Goal: Task Accomplishment & Management: Complete application form

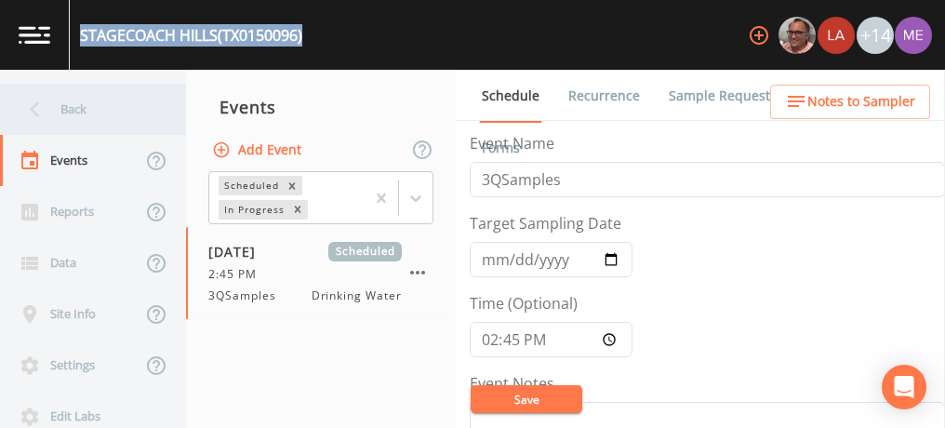
scroll to position [515, 0]
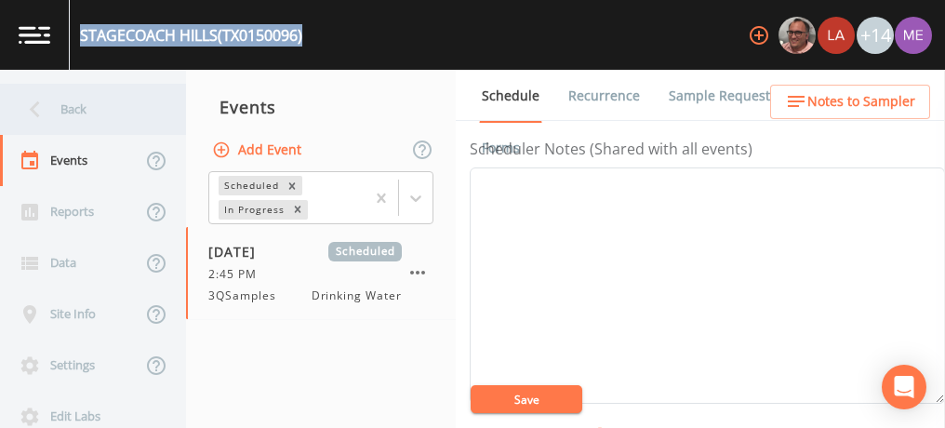
click at [78, 113] on div "Back" at bounding box center [83, 109] width 167 height 51
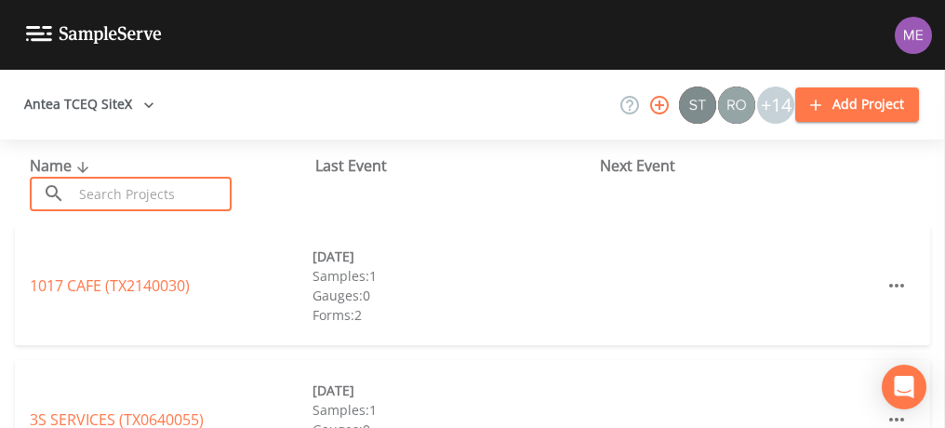
click at [123, 196] on input "text" at bounding box center [152, 194] width 159 height 34
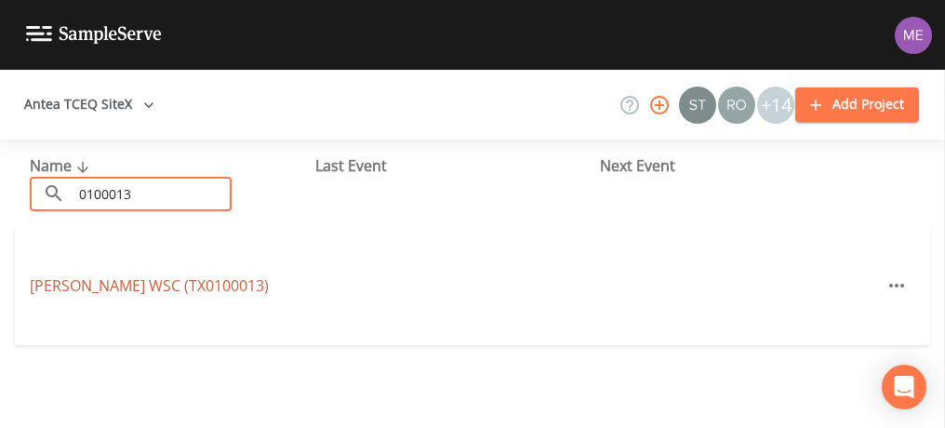
type input "0100013"
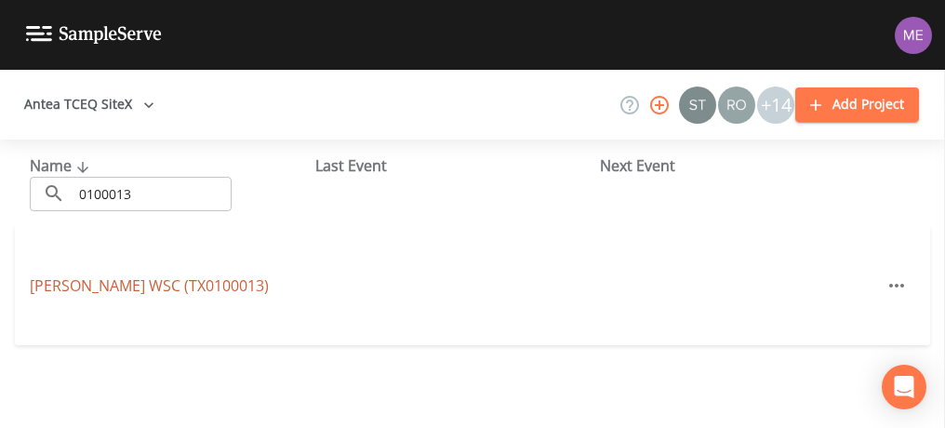
click at [110, 281] on link "[PERSON_NAME] WSC (TX0100013)" at bounding box center [149, 285] width 239 height 20
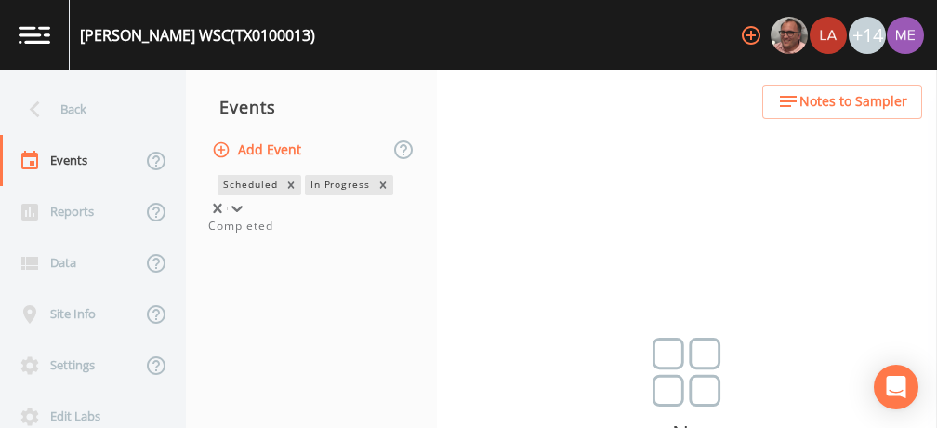
click at [246, 199] on div at bounding box center [237, 208] width 19 height 19
click at [378, 234] on div "Completed" at bounding box center [311, 226] width 206 height 17
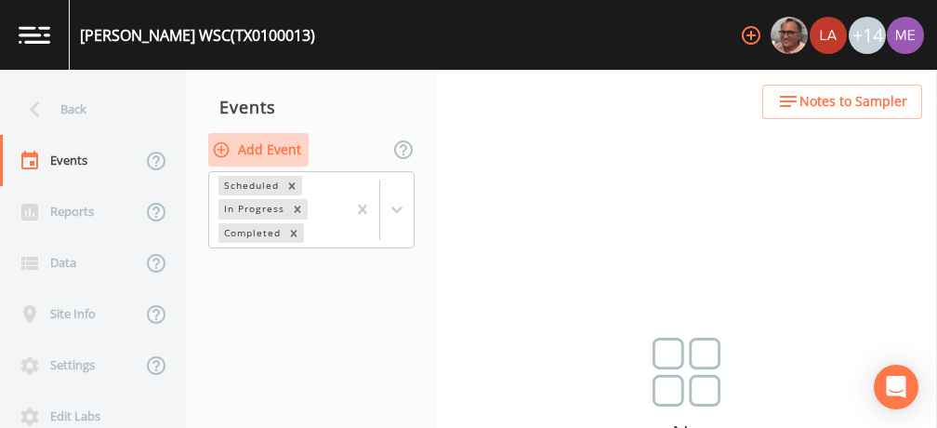
click at [274, 148] on button "Add Event" at bounding box center [258, 150] width 100 height 34
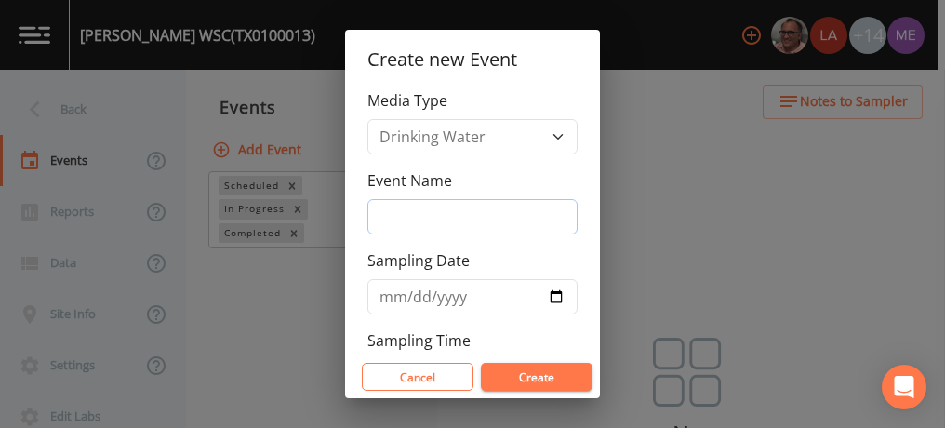
click at [413, 219] on input "Event Name" at bounding box center [472, 216] width 210 height 35
type input "3QSamples"
click at [393, 285] on input "Sampling Date" at bounding box center [472, 296] width 210 height 35
type input "[DATE]"
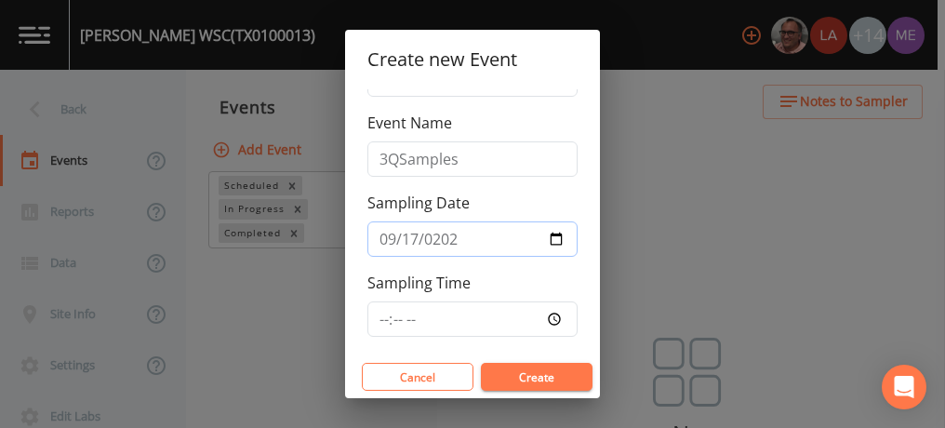
scroll to position [69, 0]
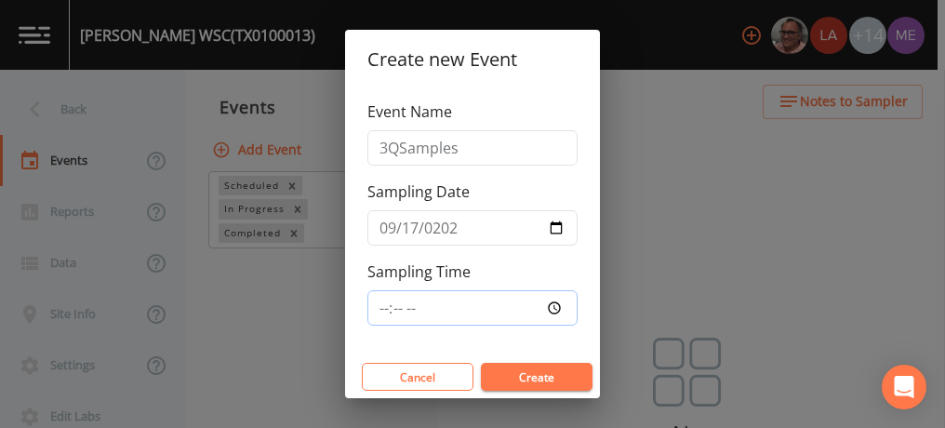
click at [385, 309] on input "Sampling Time" at bounding box center [472, 307] width 210 height 35
type input "08:30"
click at [507, 371] on button "Create" at bounding box center [537, 377] width 112 height 28
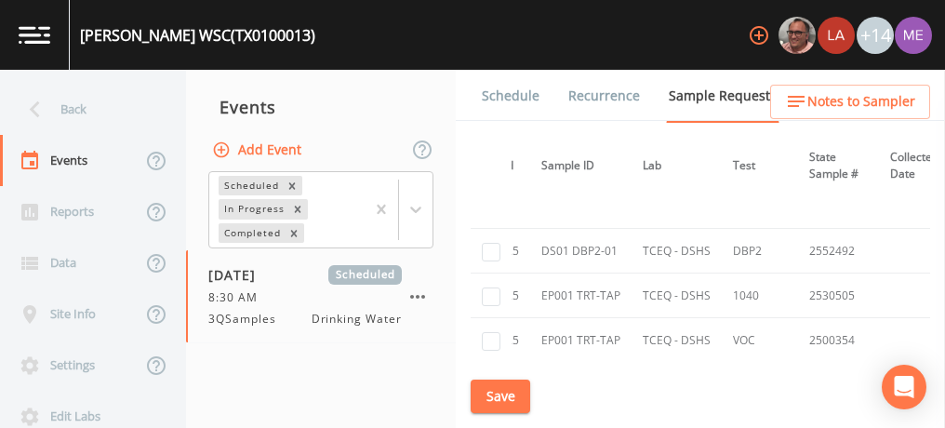
scroll to position [1890, 0]
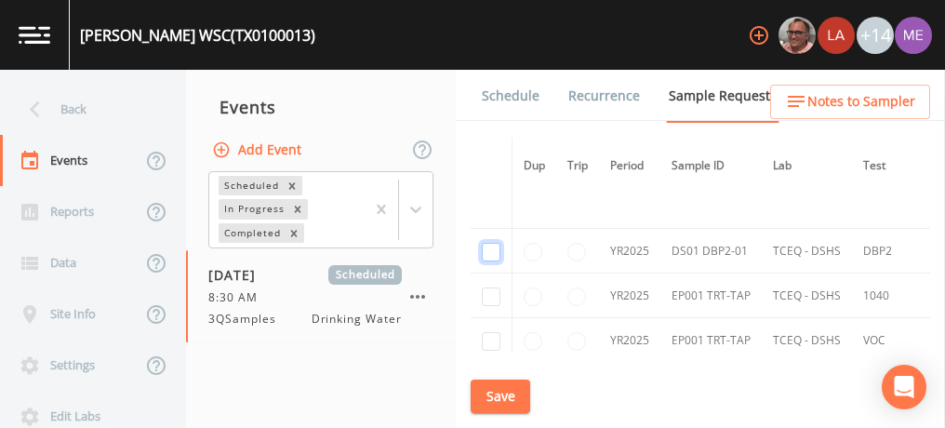
click at [485, 243] on input "checkbox" at bounding box center [491, 252] width 19 height 19
checkbox input "true"
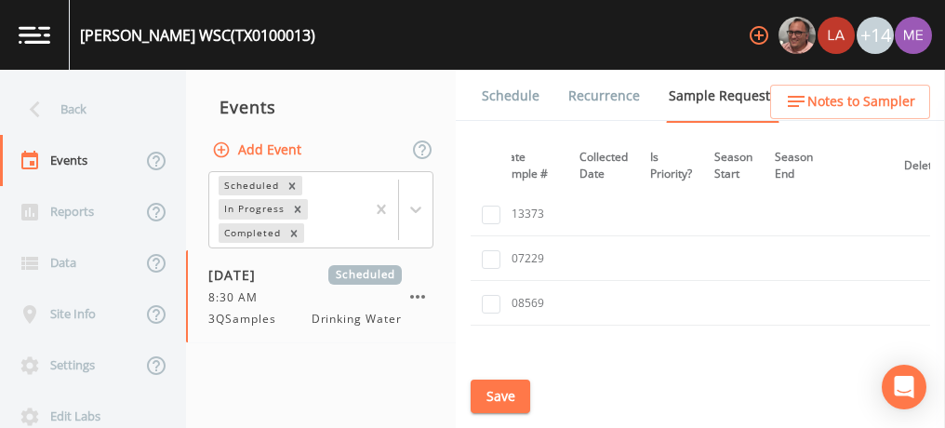
scroll to position [2352, 441]
click at [507, 400] on button "Save" at bounding box center [500, 396] width 60 height 34
click at [524, 87] on link "Schedule" at bounding box center [510, 96] width 63 height 52
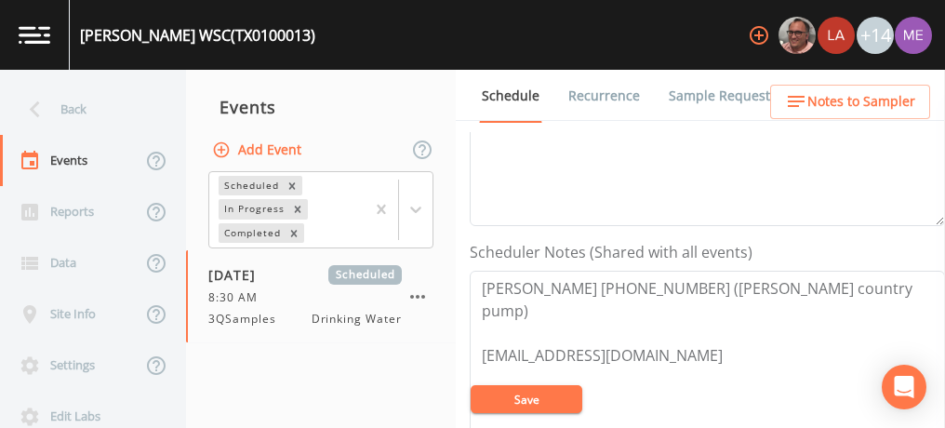
scroll to position [421, 0]
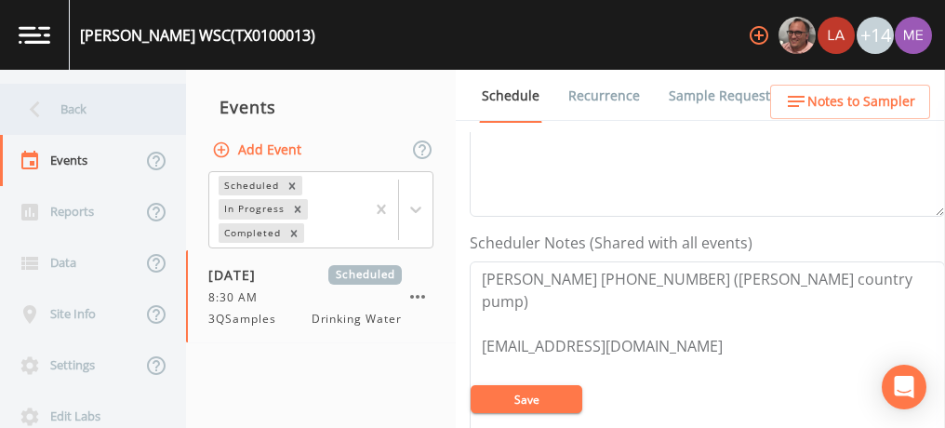
click at [64, 107] on div "Back" at bounding box center [83, 109] width 167 height 51
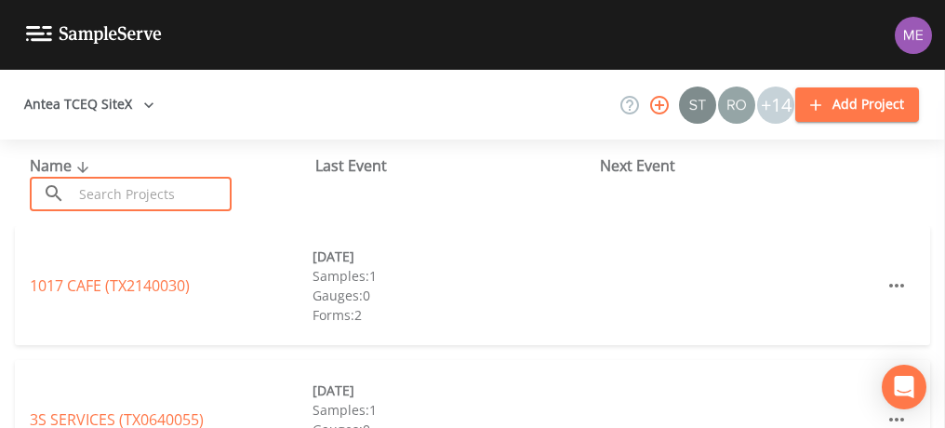
click at [108, 186] on input "text" at bounding box center [152, 194] width 159 height 34
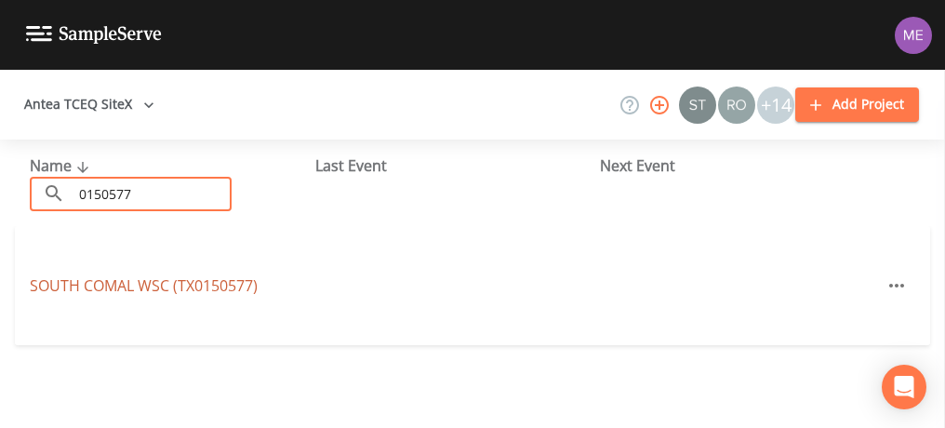
type input "0150577"
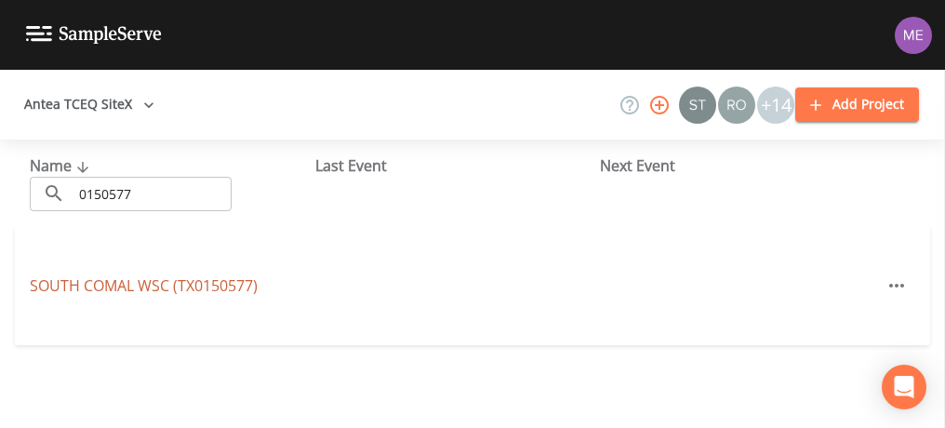
click at [120, 282] on link "SOUTH COMAL WSC (TX0150577)" at bounding box center [144, 285] width 228 height 20
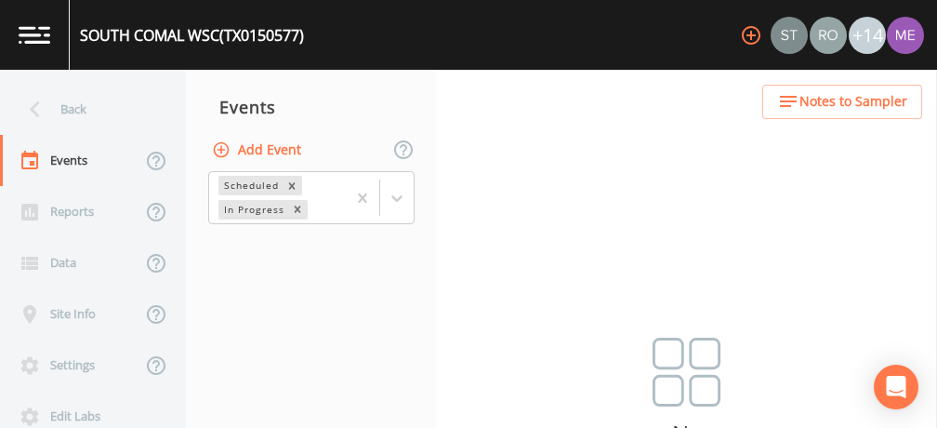
click at [244, 148] on button "Add Event" at bounding box center [258, 150] width 100 height 34
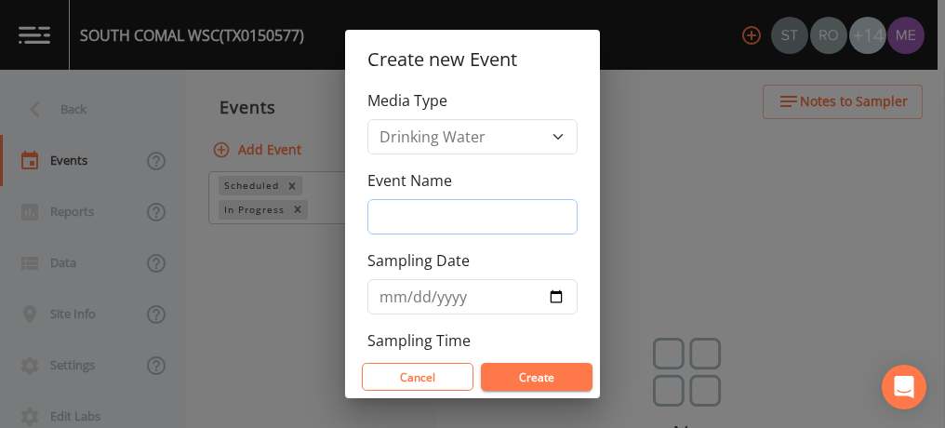
click at [378, 208] on input "Event Name" at bounding box center [472, 216] width 210 height 35
type input "3QSamples"
click at [389, 298] on input "Sampling Date" at bounding box center [472, 296] width 210 height 35
type input "[DATE]"
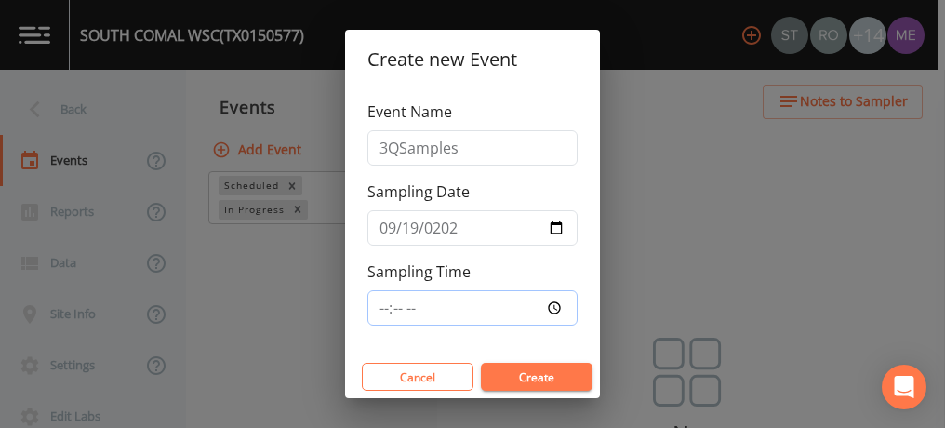
click at [380, 303] on input "Sampling Time" at bounding box center [472, 307] width 210 height 35
type input "08:00"
click at [533, 370] on button "Create" at bounding box center [537, 377] width 112 height 28
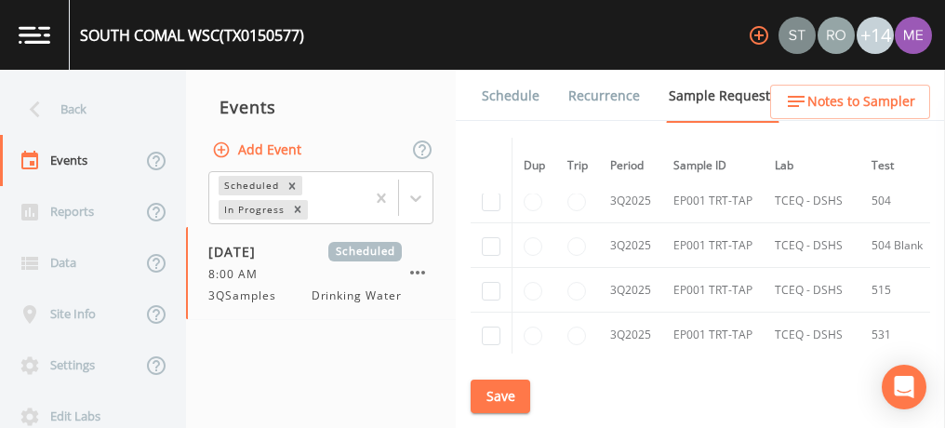
scroll to position [329, 0]
click at [491, 242] on input "checkbox" at bounding box center [491, 245] width 19 height 19
checkbox input "true"
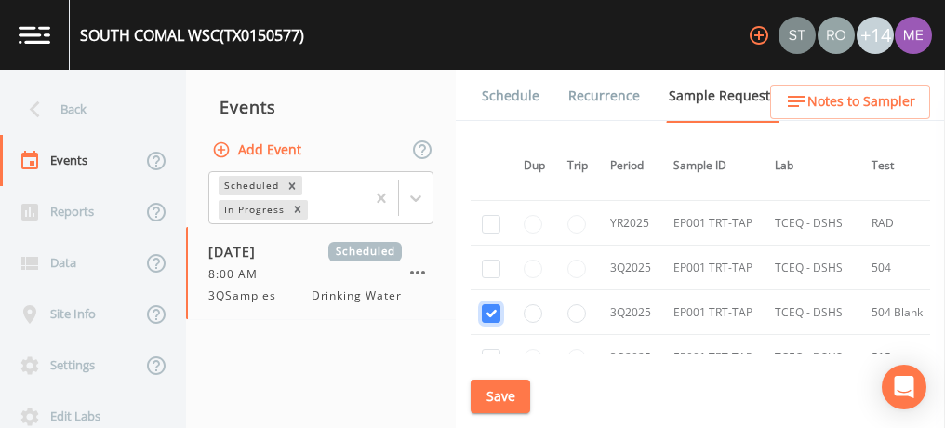
scroll to position [262, 0]
click at [492, 259] on input "checkbox" at bounding box center [491, 267] width 19 height 19
checkbox input "true"
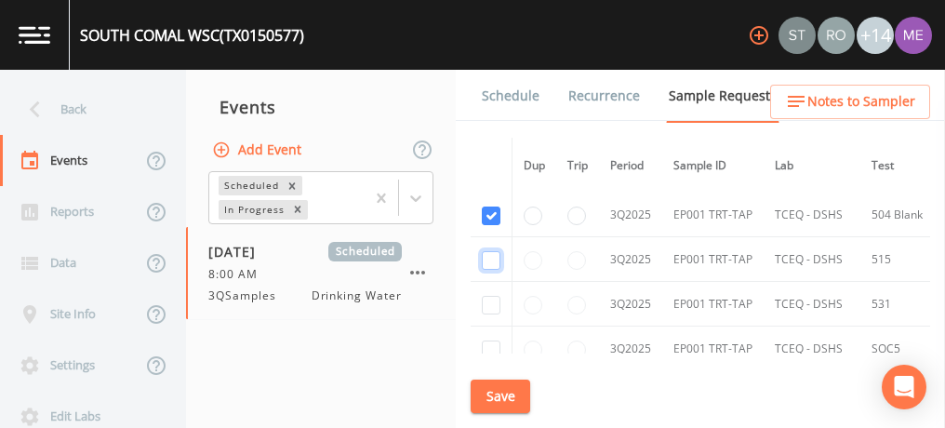
click at [492, 259] on input "checkbox" at bounding box center [491, 260] width 19 height 19
checkbox input "true"
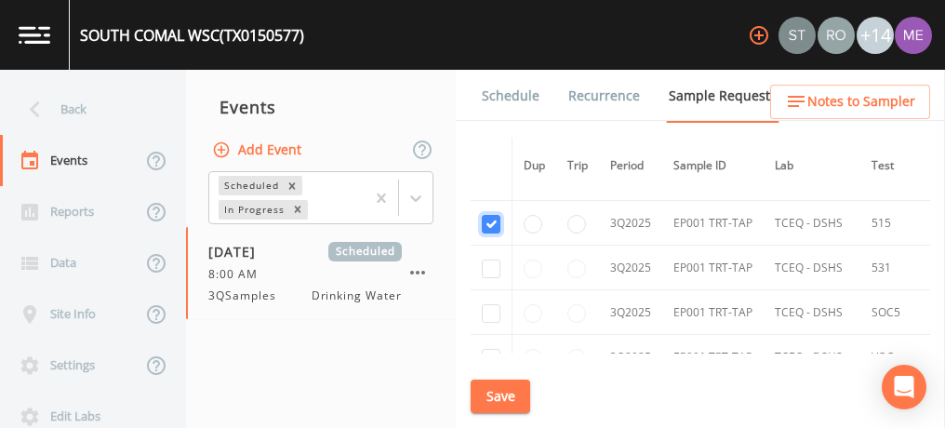
scroll to position [396, 0]
click at [492, 259] on input "checkbox" at bounding box center [491, 267] width 19 height 19
checkbox input "true"
click at [492, 262] on input "checkbox" at bounding box center [491, 271] width 19 height 19
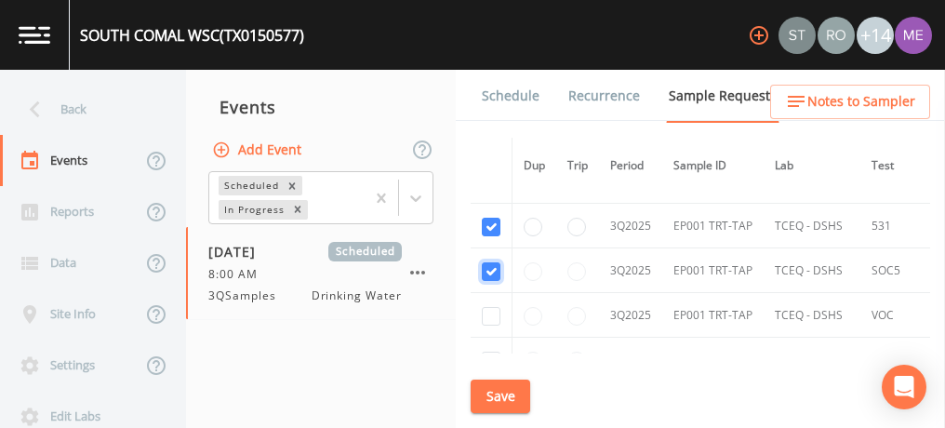
checkbox input "true"
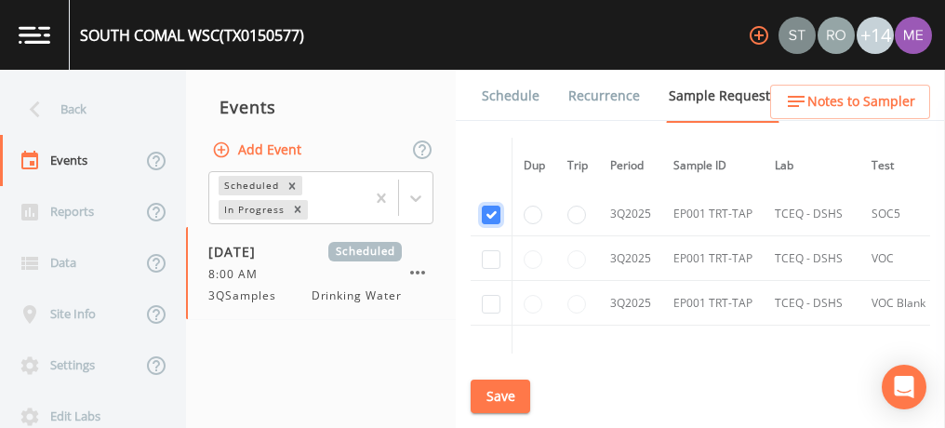
scroll to position [495, 0]
click at [492, 259] on input "checkbox" at bounding box center [491, 258] width 19 height 19
checkbox input "true"
click at [493, 298] on input "checkbox" at bounding box center [491, 303] width 19 height 19
checkbox input "true"
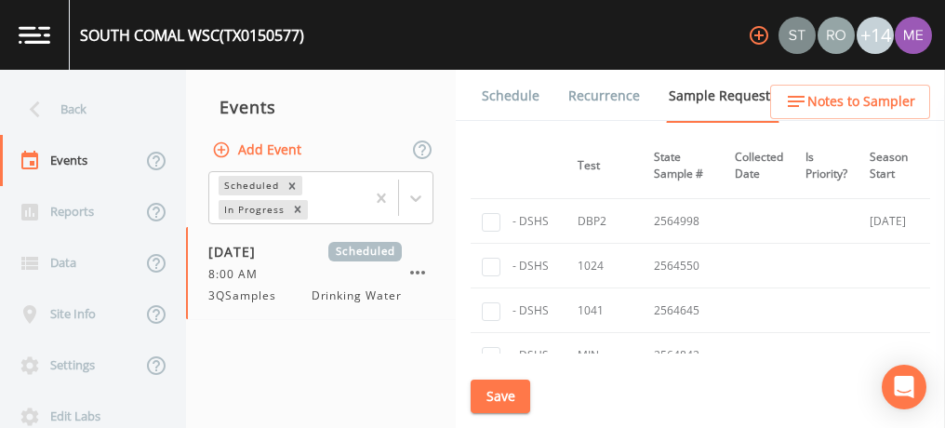
scroll to position [0, 294]
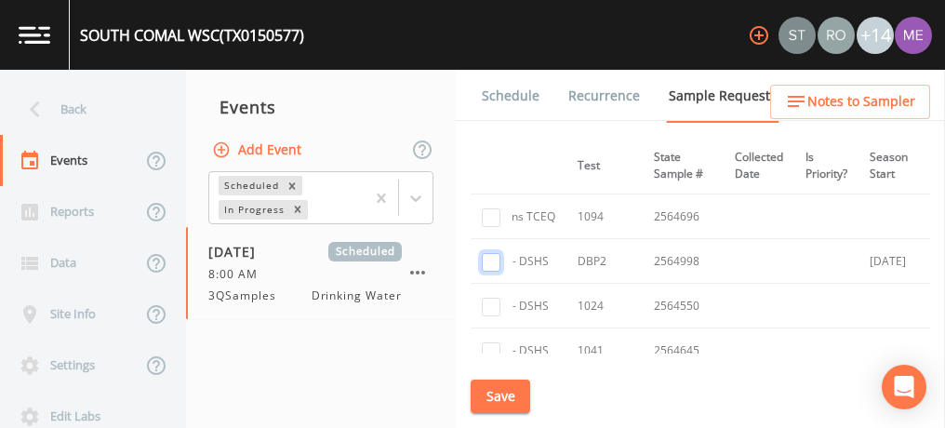
click at [489, 260] on input "checkbox" at bounding box center [491, 262] width 19 height 19
checkbox input "true"
click at [491, 404] on button "Save" at bounding box center [500, 396] width 60 height 34
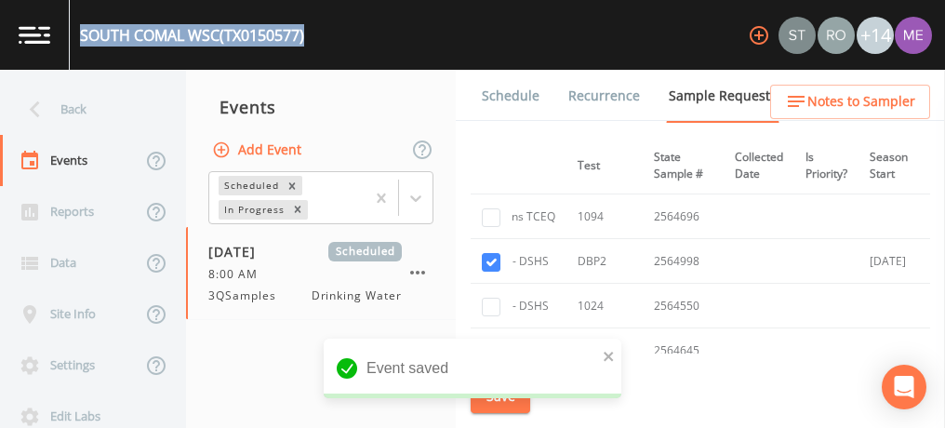
drag, startPoint x: 82, startPoint y: 38, endPoint x: 319, endPoint y: 34, distance: 237.1
click at [319, 34] on div "SOUTH COMAL WSC (TX0150577) +14" at bounding box center [472, 35] width 945 height 70
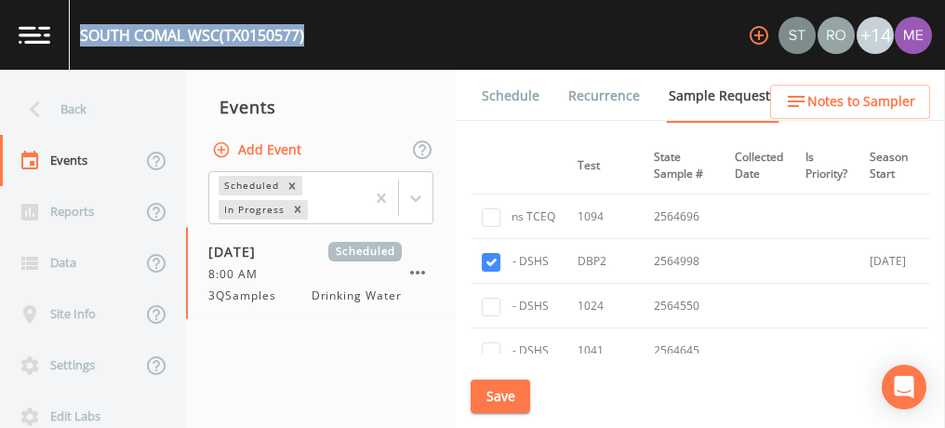
copy div "SOUTH COMAL WSC (TX0150577)"
click at [515, 399] on button "Save" at bounding box center [500, 396] width 60 height 34
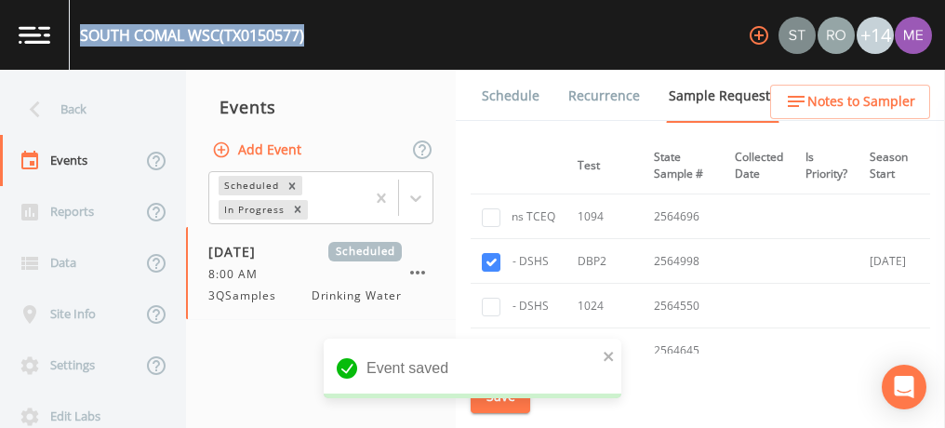
click at [525, 99] on link "Schedule" at bounding box center [510, 96] width 63 height 52
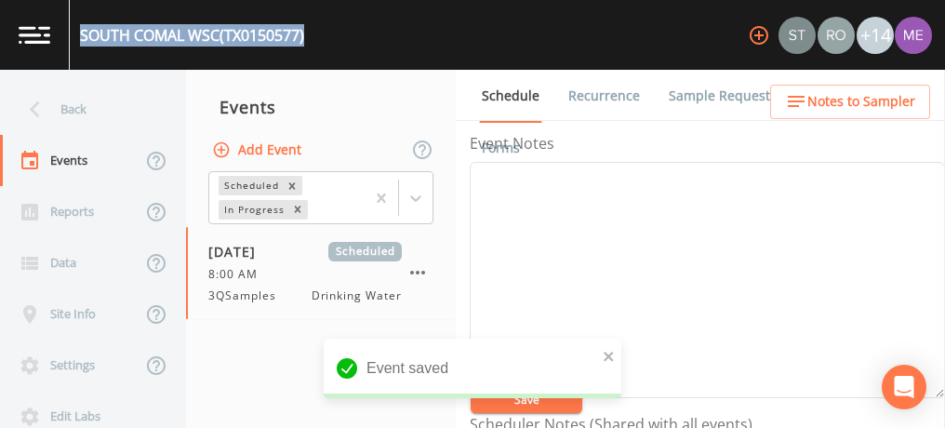
scroll to position [480, 0]
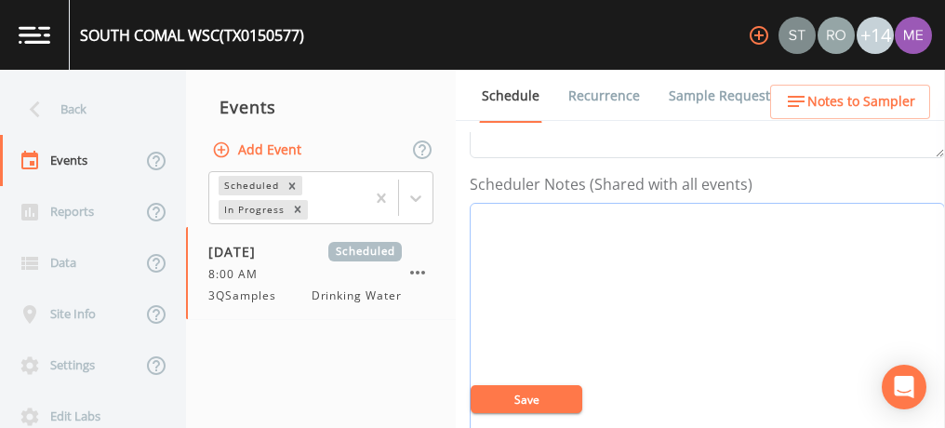
click at [582, 221] on textarea "Event Notes" at bounding box center [707, 321] width 475 height 236
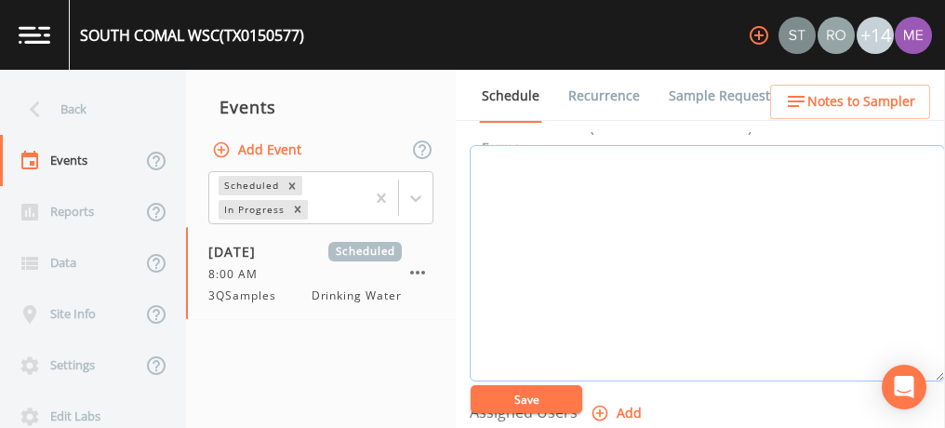
scroll to position [529, 0]
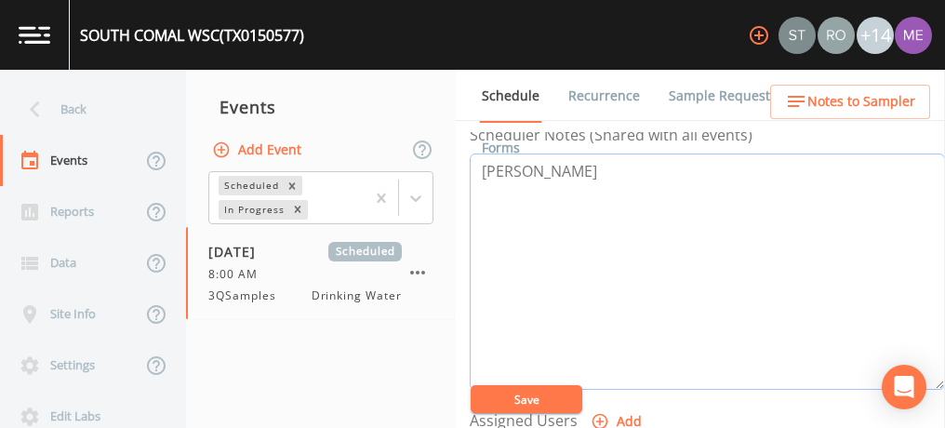
paste textarea "[PHONE_NUMBER]"
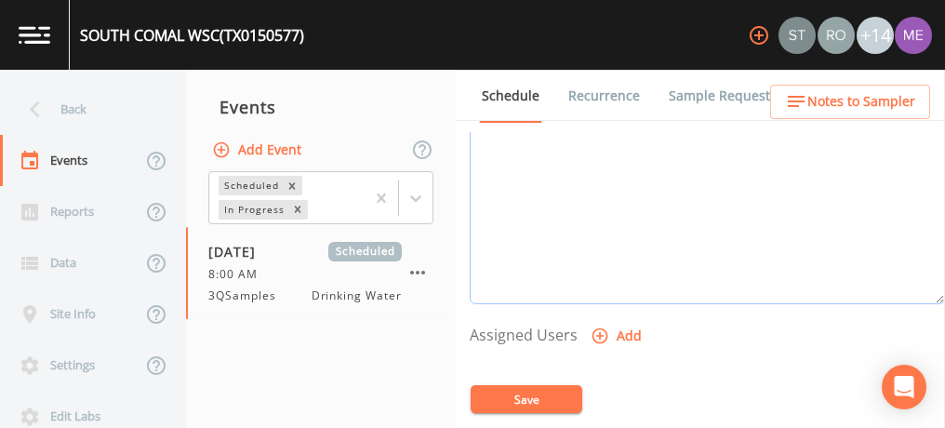
scroll to position [630, 0]
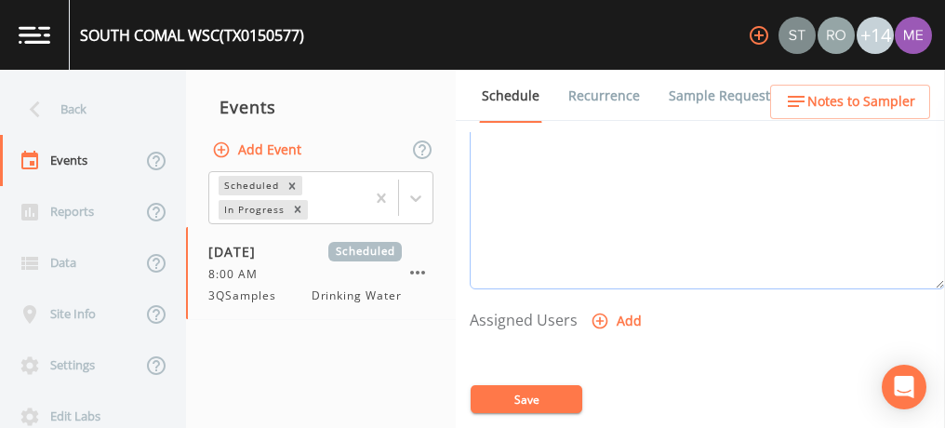
type textarea "[PERSON_NAME] [PHONE_NUMBER]"
click at [554, 398] on button "Save" at bounding box center [526, 399] width 112 height 28
click at [550, 391] on button "Save" at bounding box center [526, 399] width 112 height 28
